Goal: Navigation & Orientation: Find specific page/section

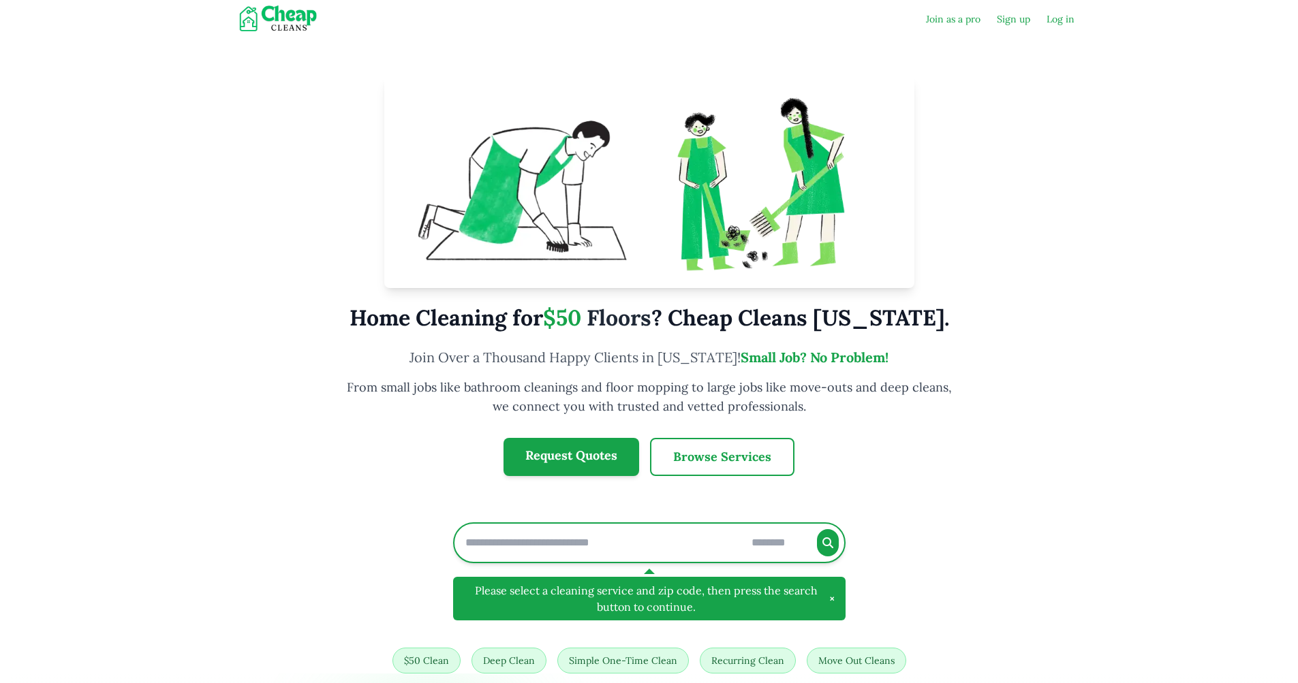
type input "*****"
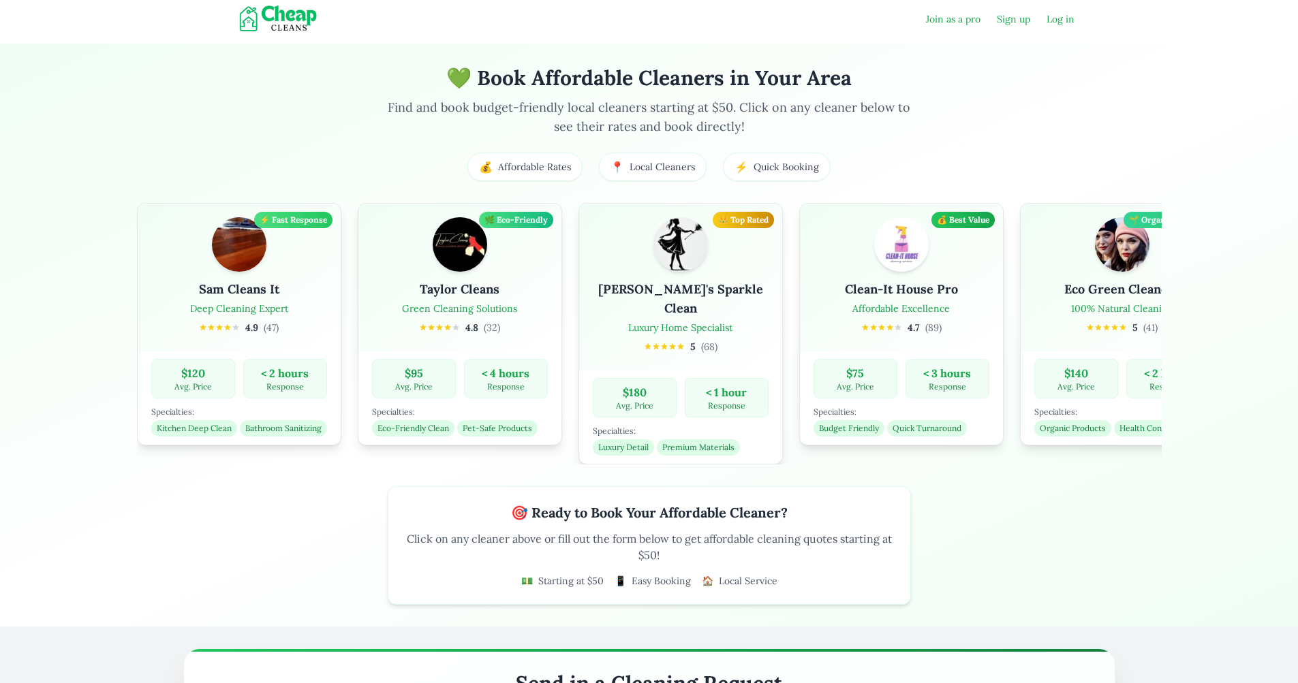
type input "*****"
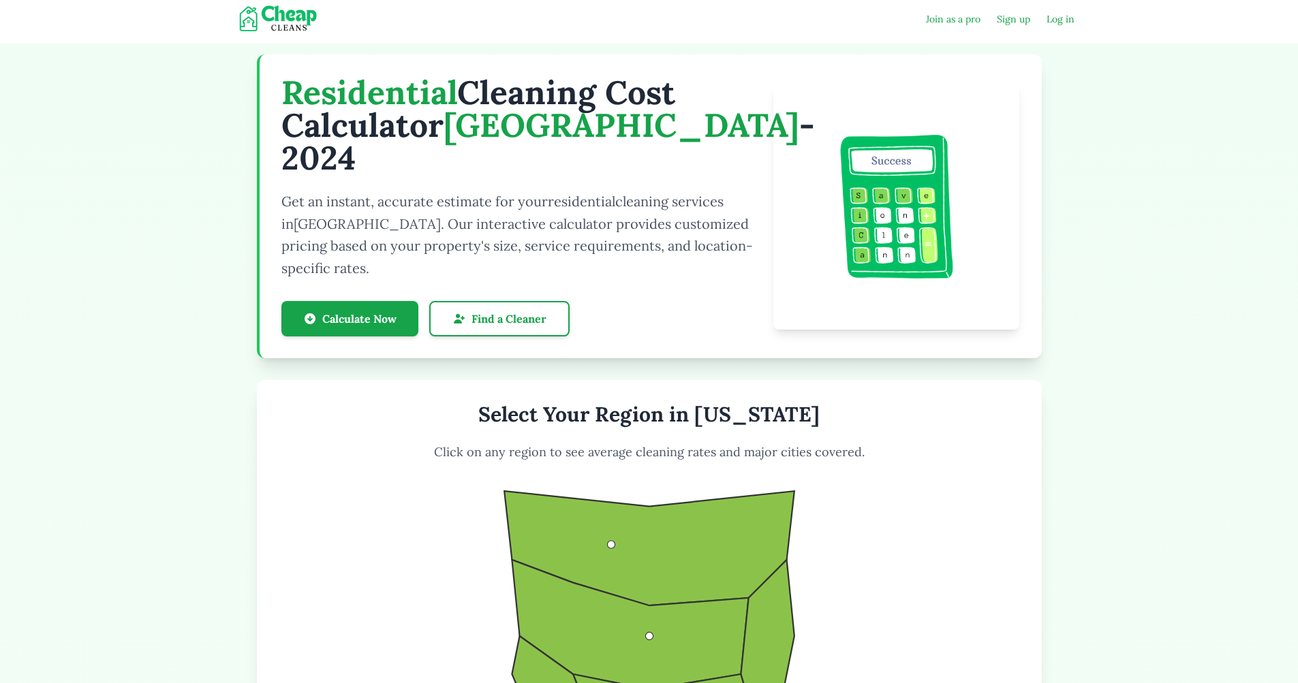
select select "****"
